Goal: Communication & Community: Ask a question

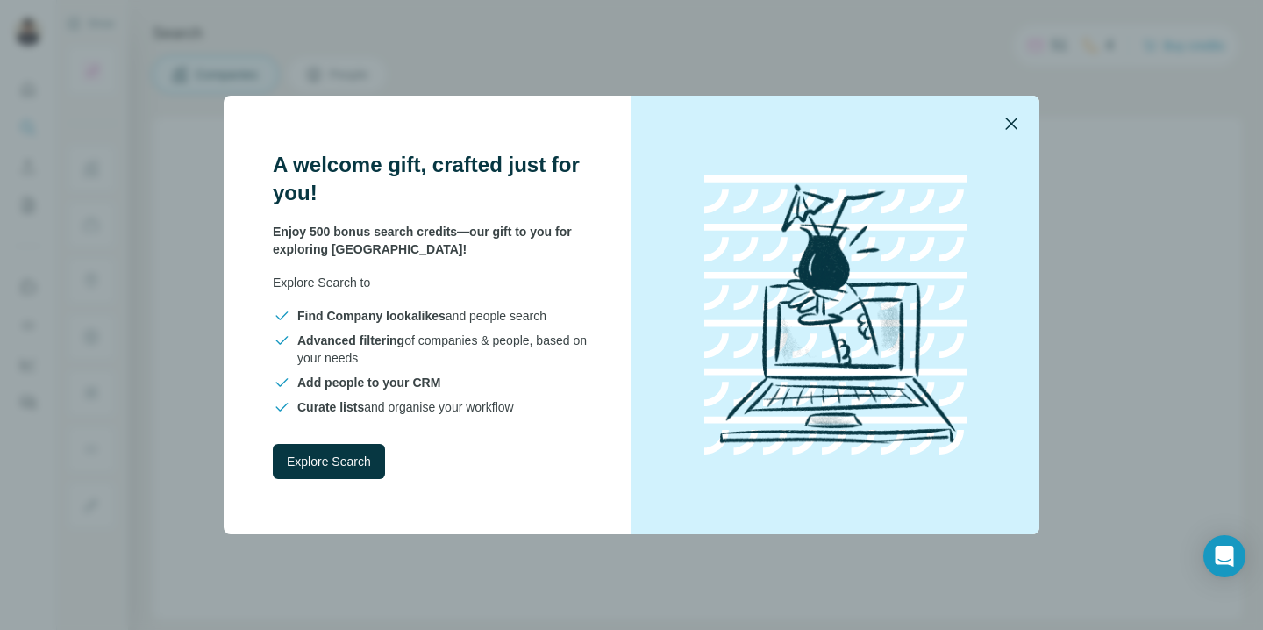
click at [1012, 118] on icon "button" at bounding box center [1011, 123] width 21 height 21
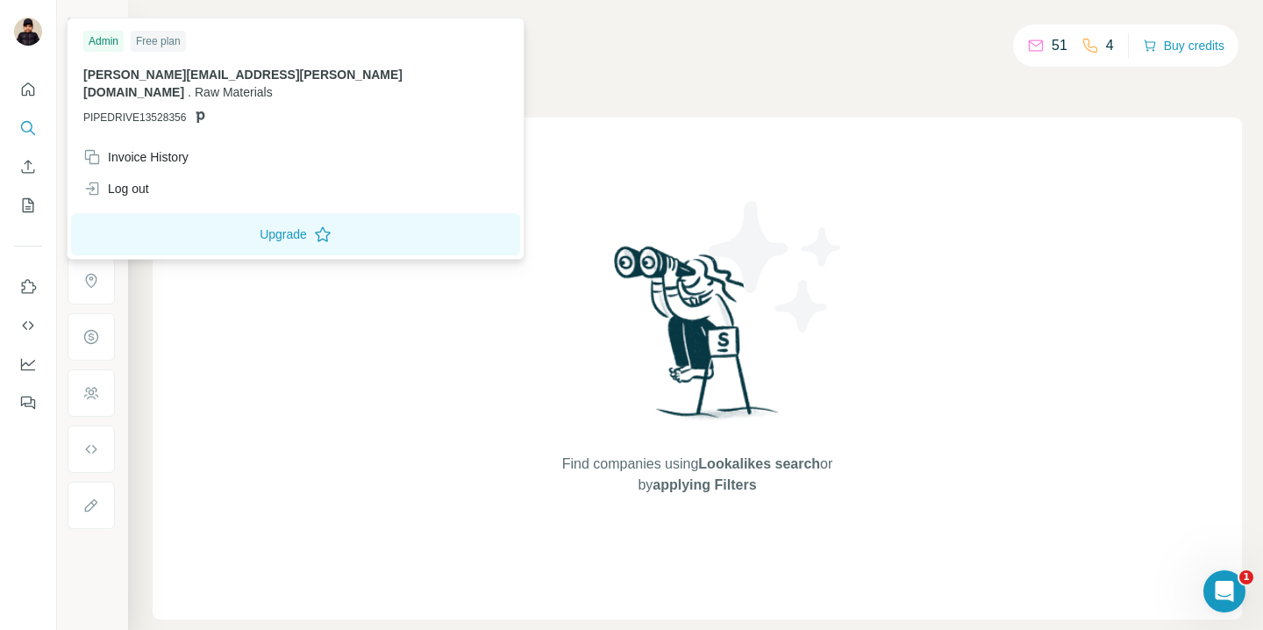
click at [29, 25] on img at bounding box center [28, 32] width 28 height 28
click at [161, 148] on div "Invoice History" at bounding box center [135, 157] width 105 height 18
click at [205, 258] on div "Find companies using Lookalikes search or by applying Filters" at bounding box center [697, 369] width 1089 height 502
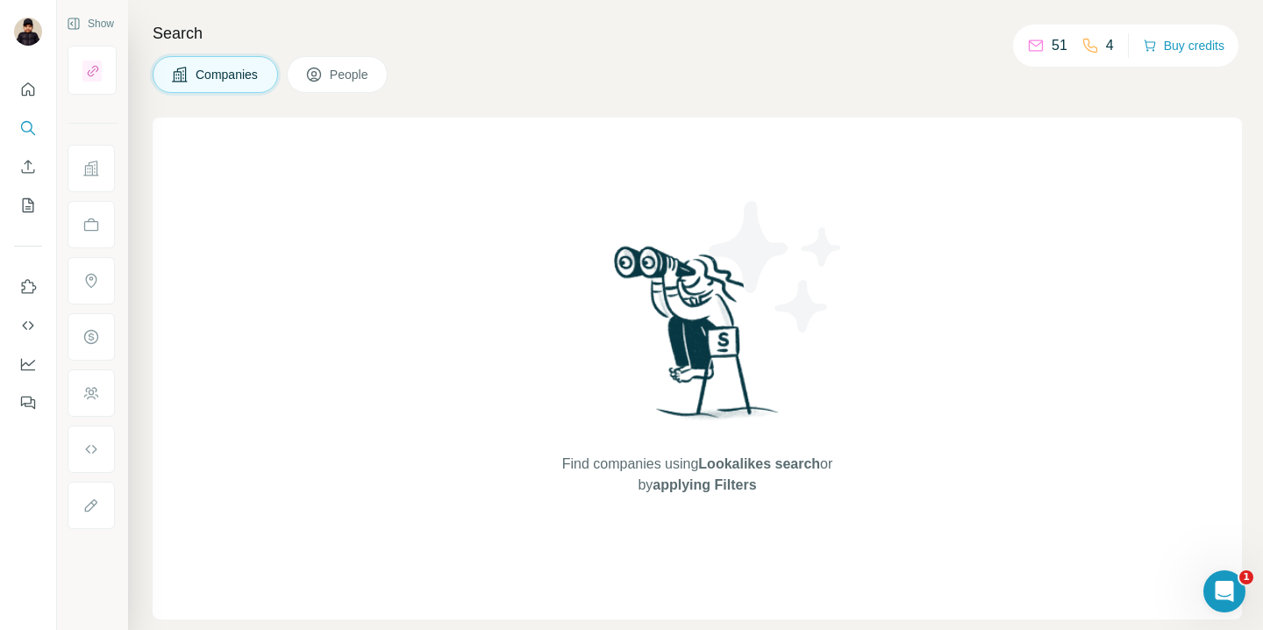
click at [182, 2] on div "Search Companies People Find companies using Lookalikes search or by applying F…" at bounding box center [695, 315] width 1135 height 630
click at [955, 60] on div "Companies People" at bounding box center [697, 74] width 1089 height 37
click at [960, 79] on div "Companies People" at bounding box center [697, 74] width 1089 height 37
click at [496, 87] on div "Companies People" at bounding box center [697, 74] width 1089 height 37
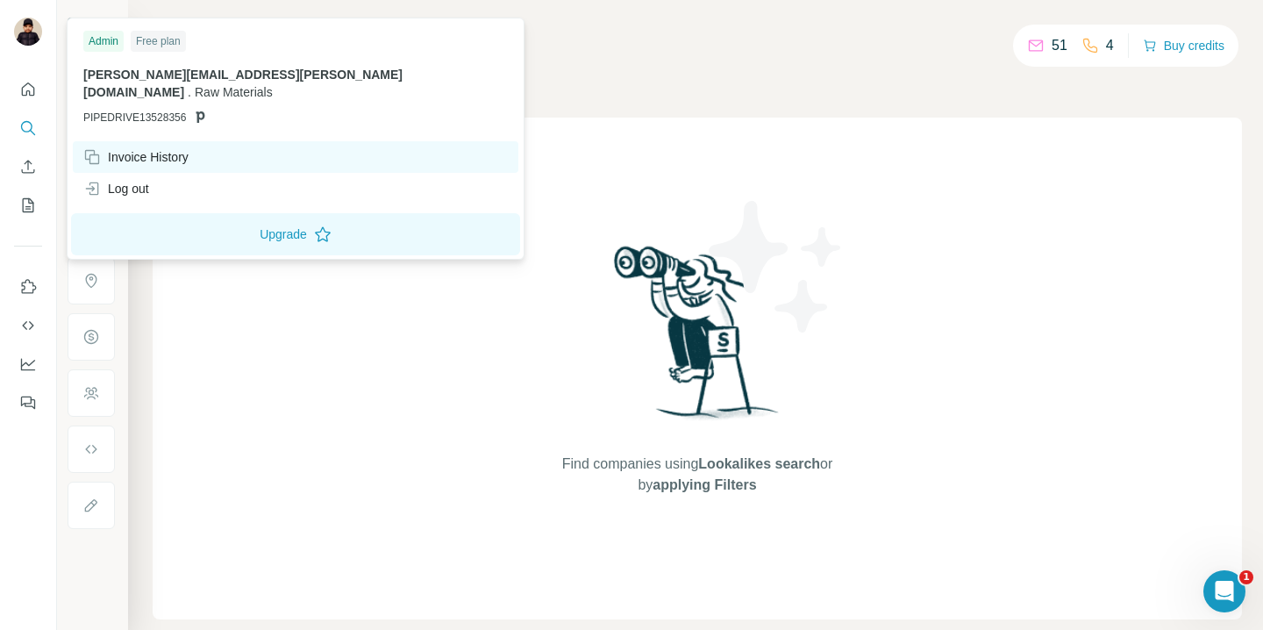
click at [131, 148] on div "Invoice History" at bounding box center [135, 157] width 105 height 18
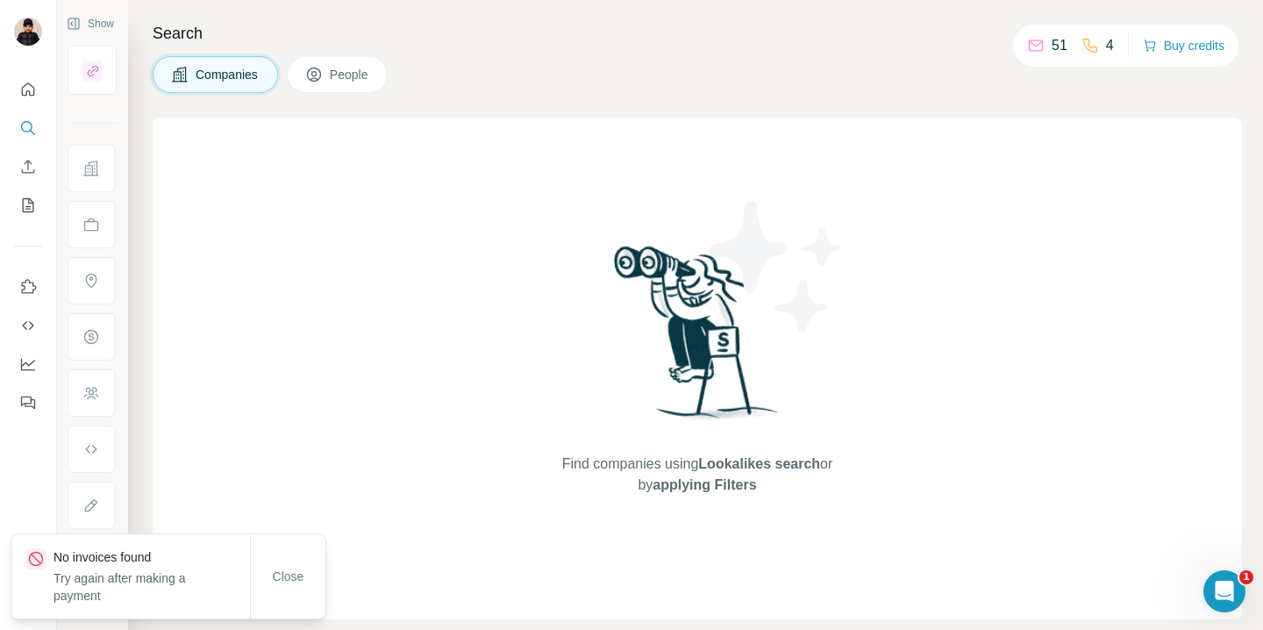
click at [446, 70] on div "Companies People" at bounding box center [697, 74] width 1089 height 37
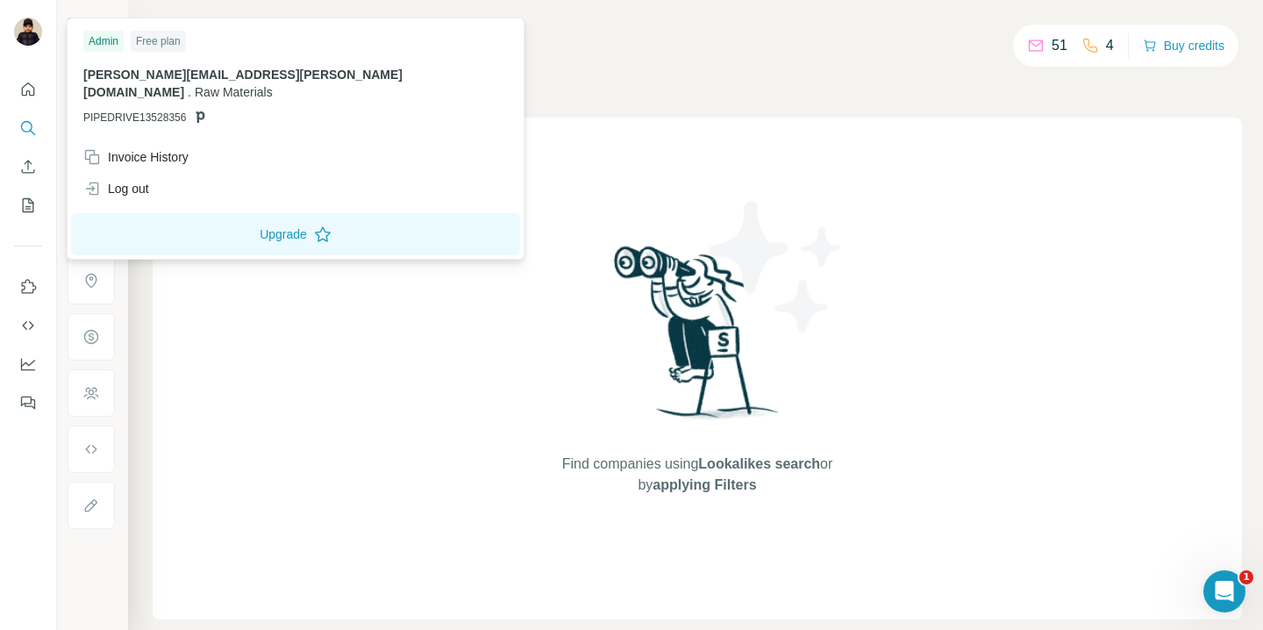
click at [166, 41] on div "Free plan" at bounding box center [158, 41] width 55 height 21
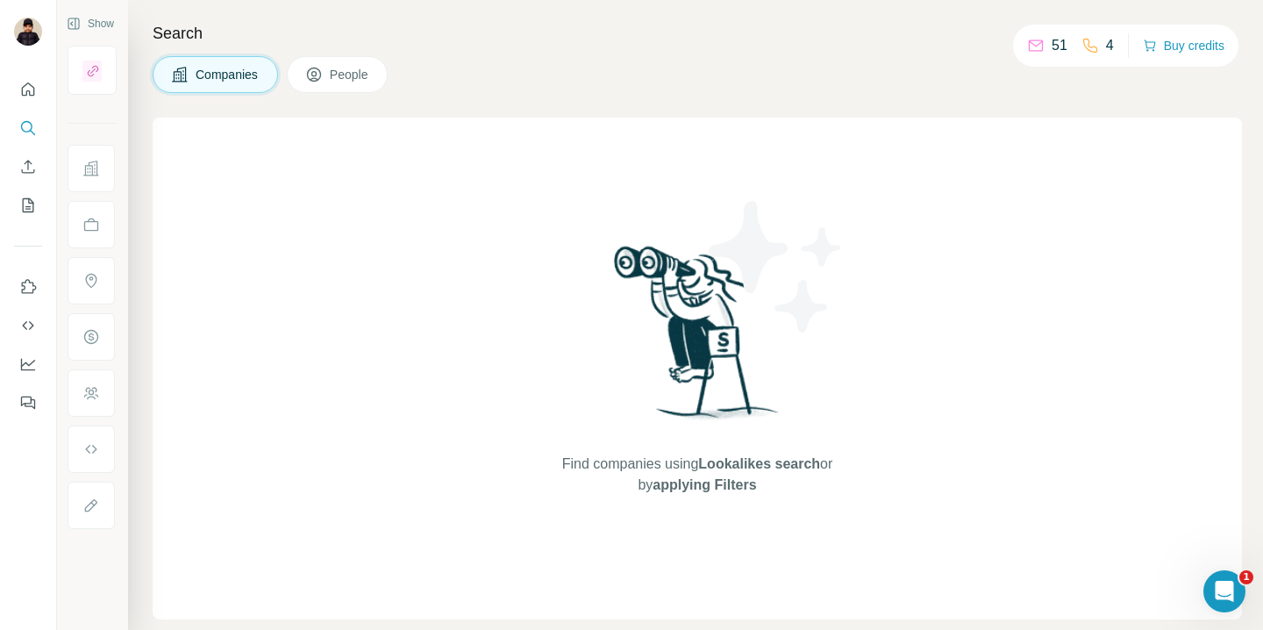
click at [436, 65] on div "Companies People" at bounding box center [697, 74] width 1089 height 37
click at [1232, 599] on div "Open Intercom Messenger" at bounding box center [1225, 591] width 58 height 58
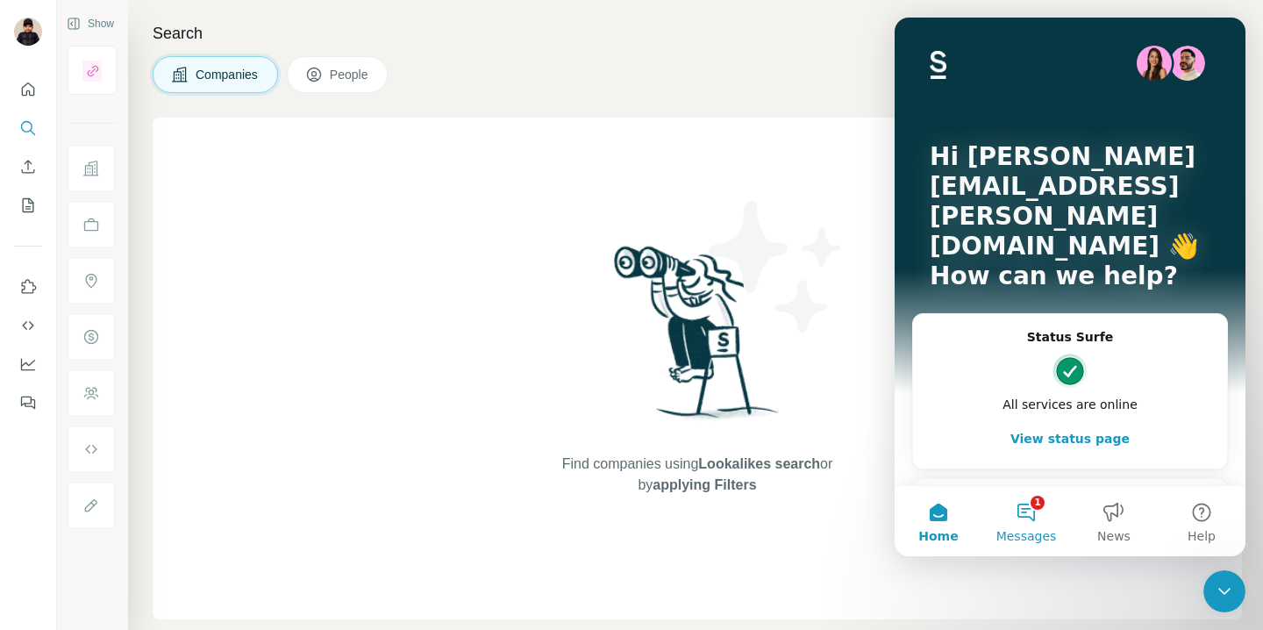
click at [1037, 509] on button "1 Messages" at bounding box center [1026, 521] width 88 height 70
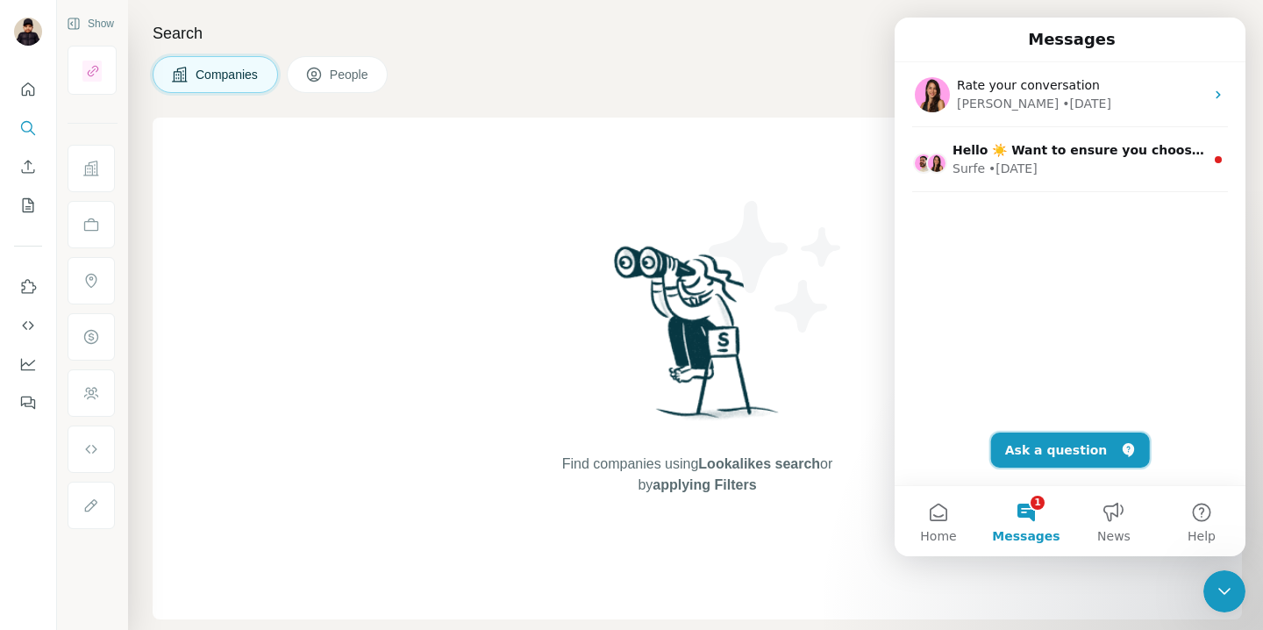
click at [1043, 452] on button "Ask a question" at bounding box center [1070, 449] width 159 height 35
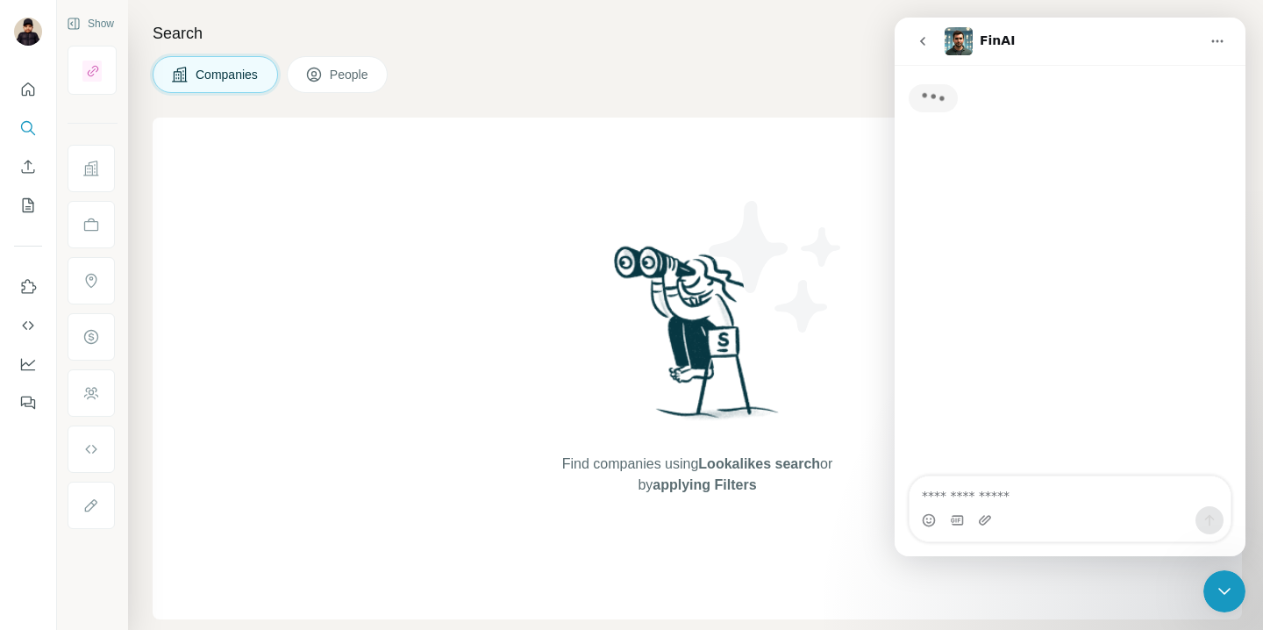
click at [1006, 499] on textarea "Ask a question…" at bounding box center [1070, 491] width 321 height 30
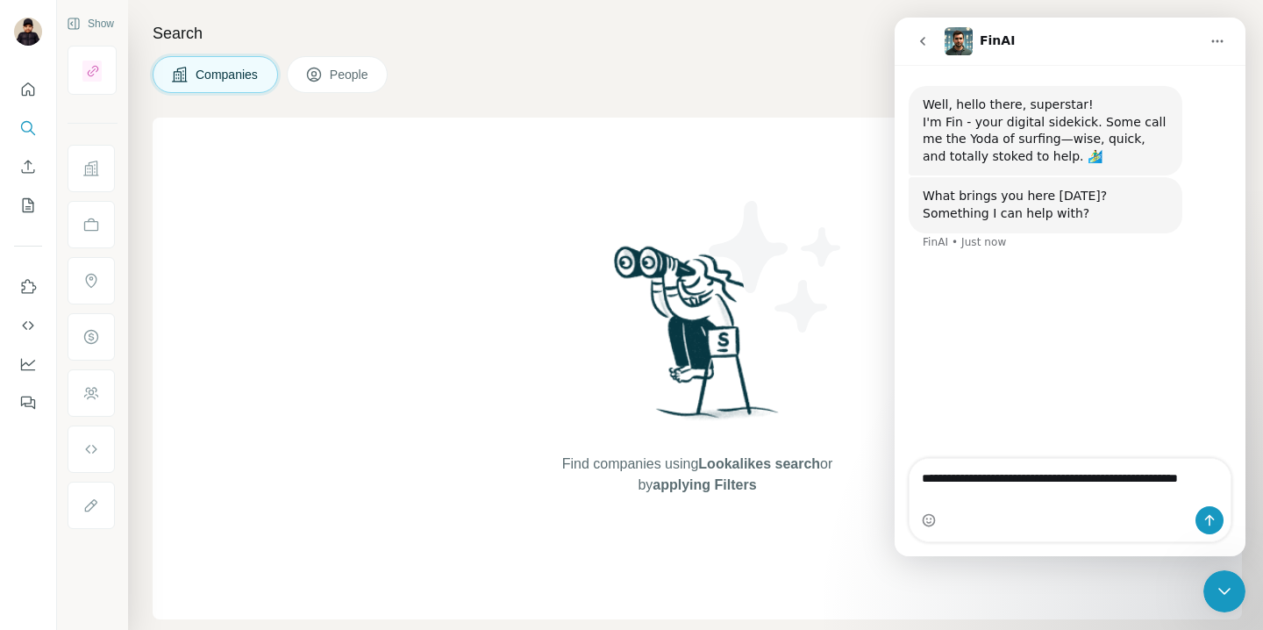
type textarea "**********"
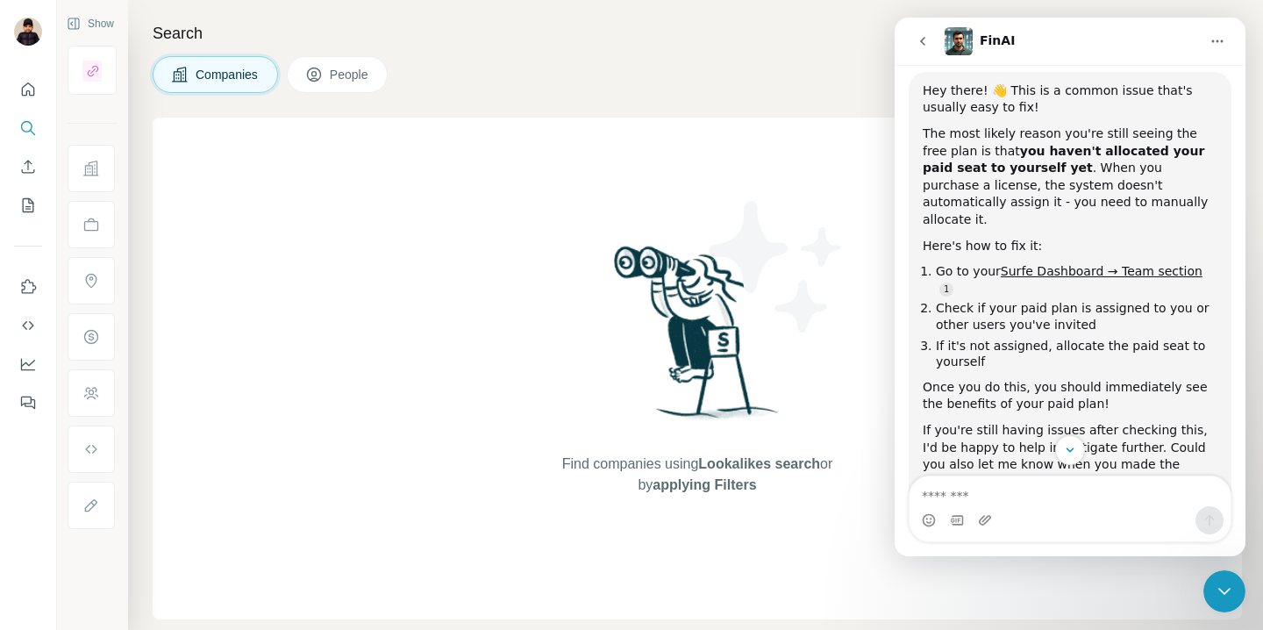
scroll to position [239, 0]
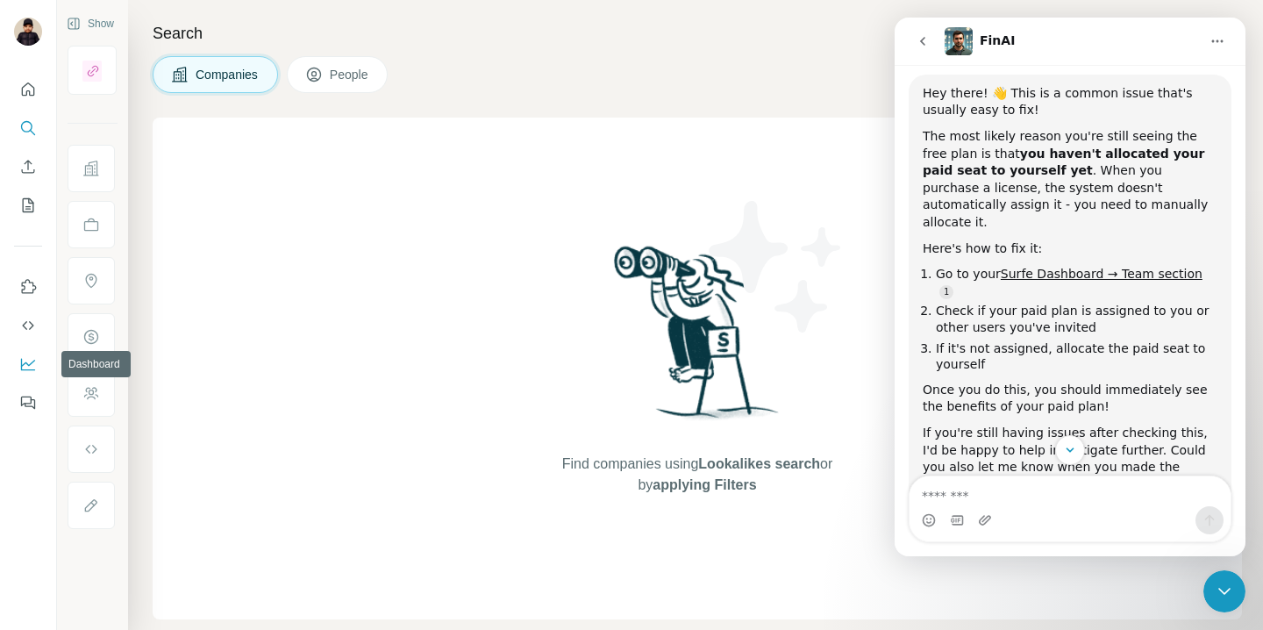
click at [32, 368] on icon "Dashboard" at bounding box center [28, 364] width 18 height 18
click at [1233, 600] on icon "Close Intercom Messenger" at bounding box center [1224, 591] width 21 height 21
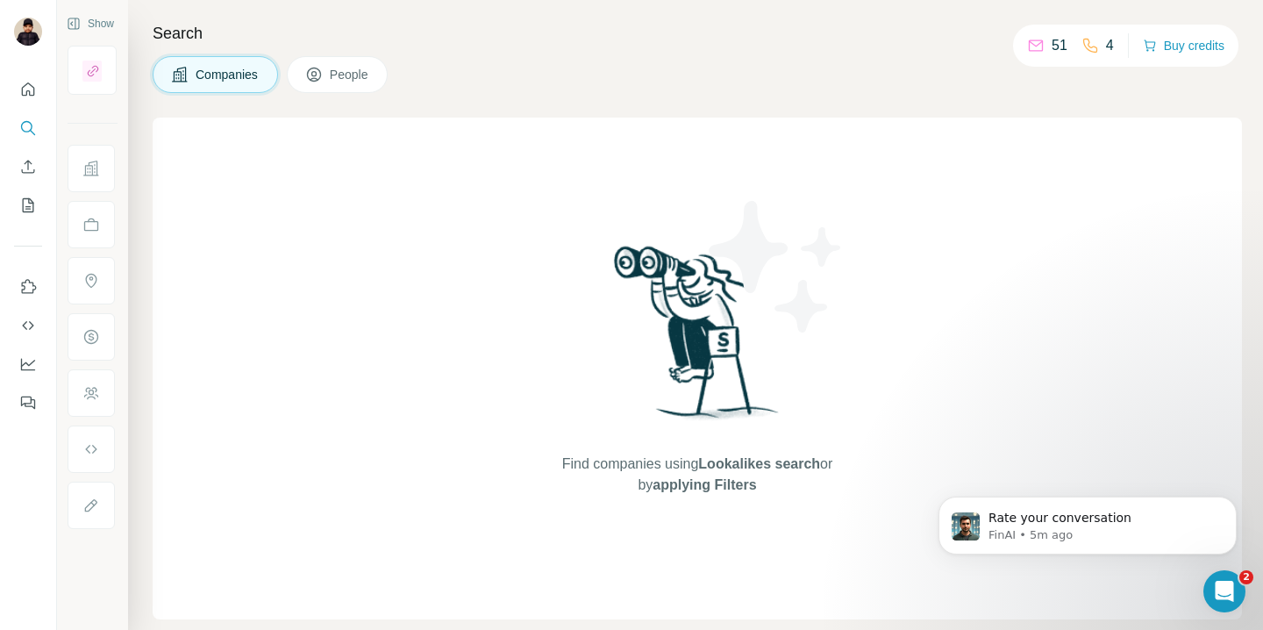
scroll to position [617, 0]
